Goal: Information Seeking & Learning: Learn about a topic

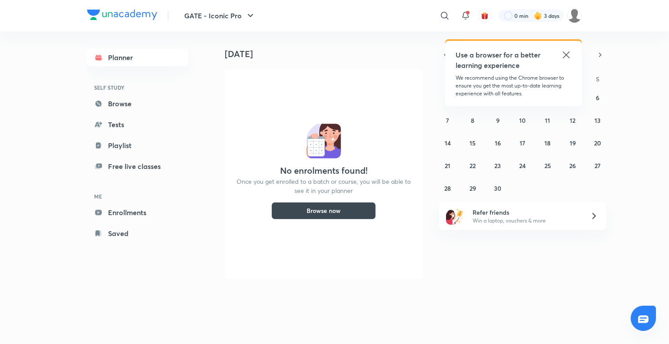
click at [567, 59] on icon at bounding box center [566, 55] width 10 height 10
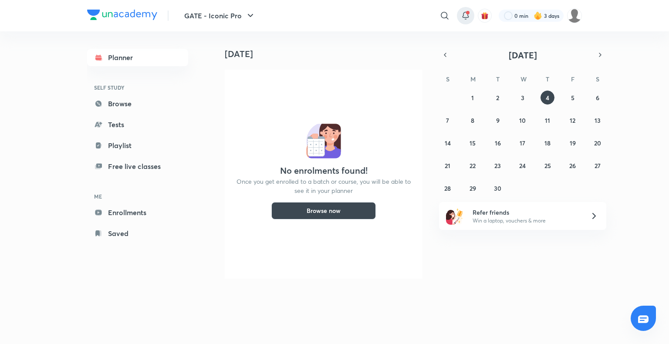
click at [467, 21] on div at bounding box center [465, 15] width 17 height 17
click at [462, 15] on icon at bounding box center [465, 15] width 10 height 10
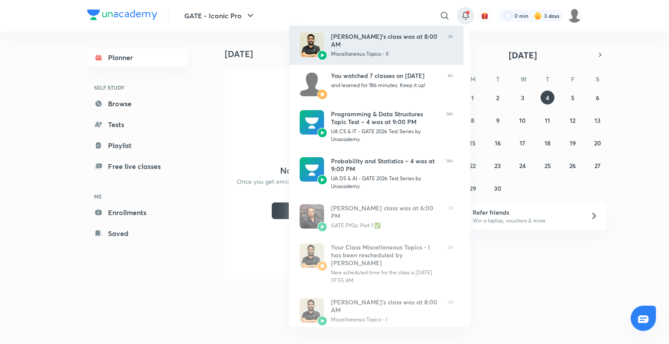
click at [397, 44] on div "[PERSON_NAME]’s class was at 8:00 AM" at bounding box center [386, 41] width 110 height 16
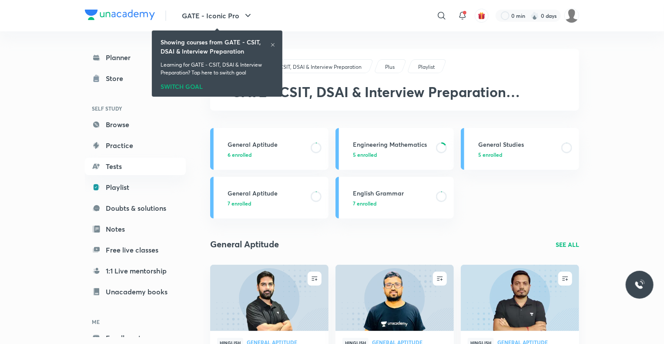
click at [273, 45] on icon at bounding box center [272, 44] width 5 height 5
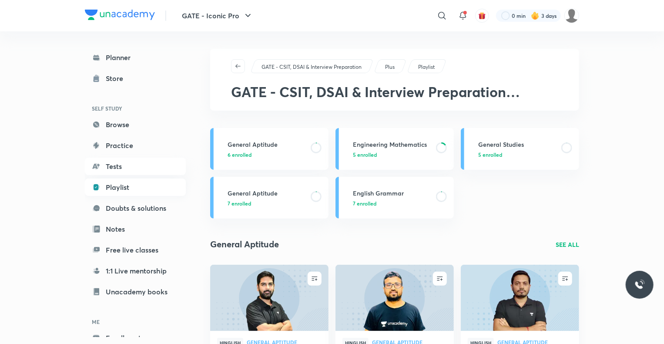
scroll to position [47, 0]
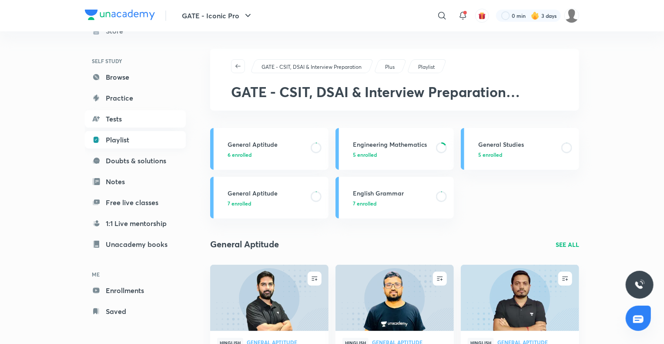
click at [124, 143] on link "Playlist" at bounding box center [135, 139] width 101 height 17
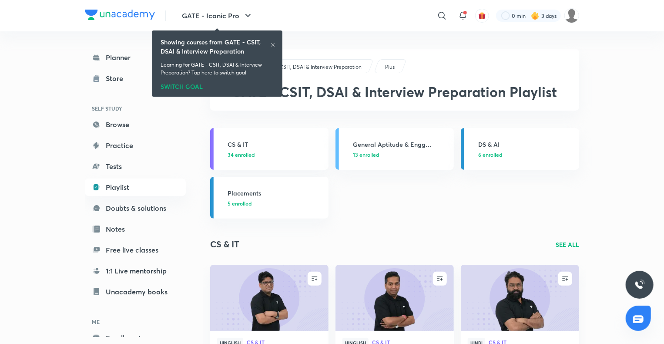
click at [273, 44] on icon at bounding box center [272, 44] width 5 height 5
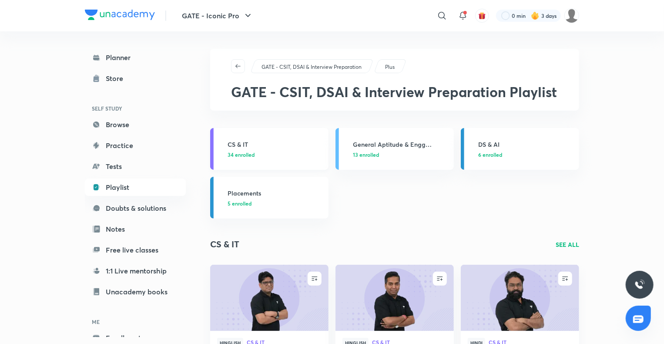
click at [233, 145] on h3 "CS & IT" at bounding box center [276, 144] width 96 height 9
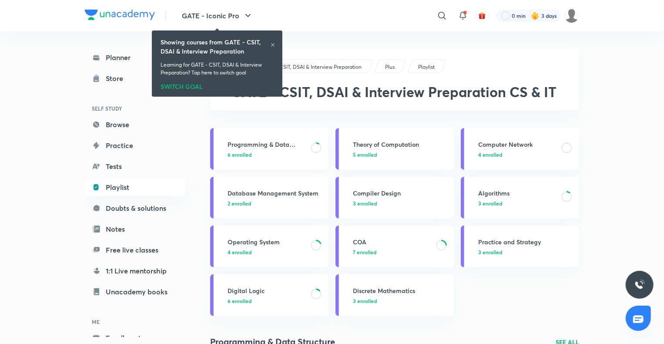
click at [258, 154] on p "6 enrolled" at bounding box center [267, 155] width 78 height 8
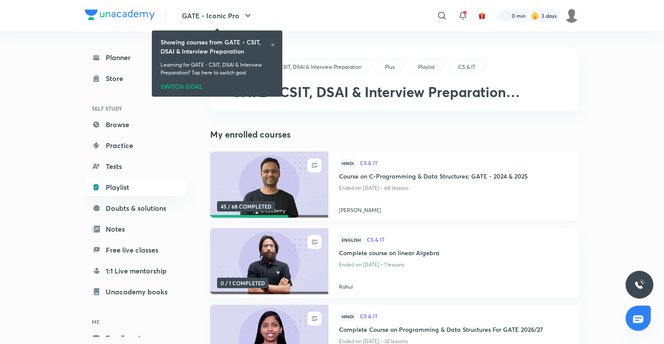
click at [357, 179] on h4 "Course on C-Programming & Data Structures: GATE - 2024 & 2025" at bounding box center [454, 177] width 230 height 11
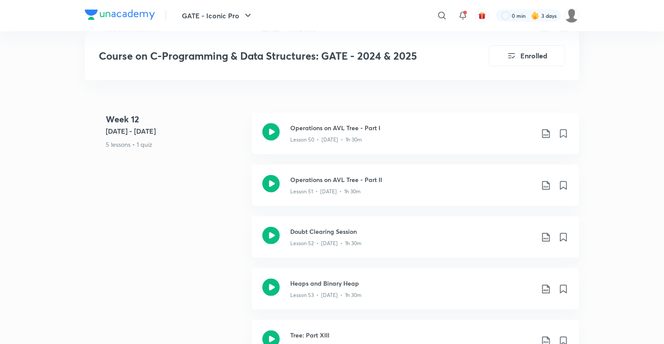
scroll to position [3734, 0]
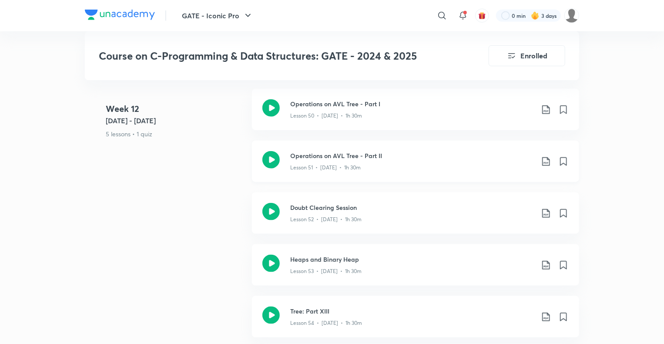
click at [338, 152] on h3 "Operations on AVL Tree - Part II" at bounding box center [412, 155] width 244 height 9
